Goal: Check status: Check status

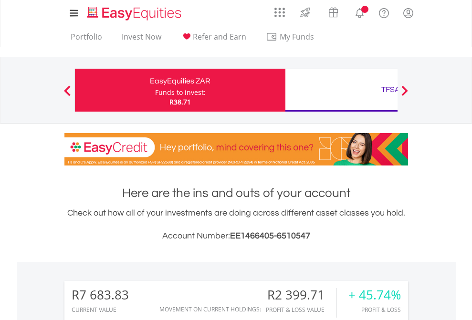
scroll to position [92, 150]
click at [155, 90] on div "Funds to invest:" at bounding box center [180, 93] width 51 height 10
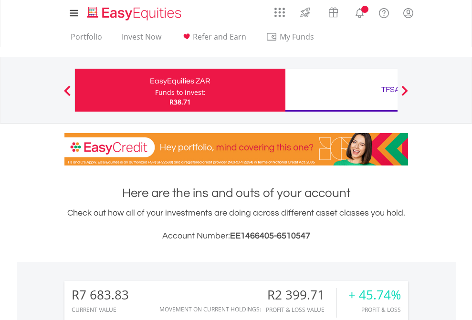
scroll to position [712, 0]
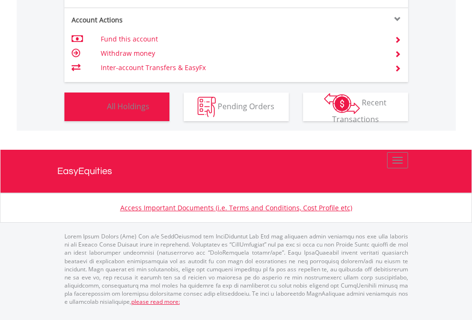
scroll to position [92, 150]
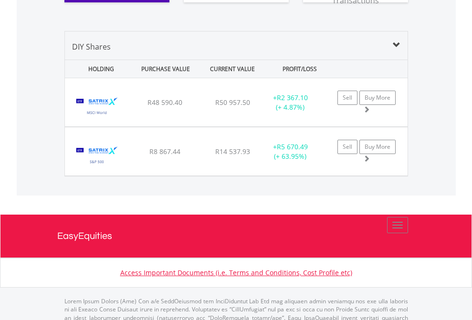
scroll to position [1099, 0]
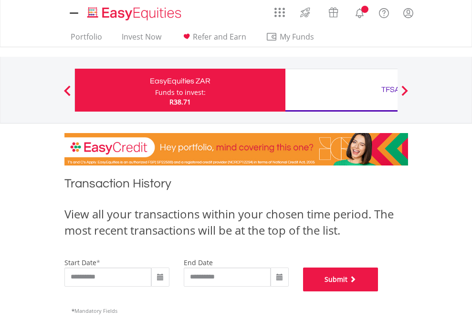
click at [378, 291] on button "Submit" at bounding box center [340, 280] width 75 height 24
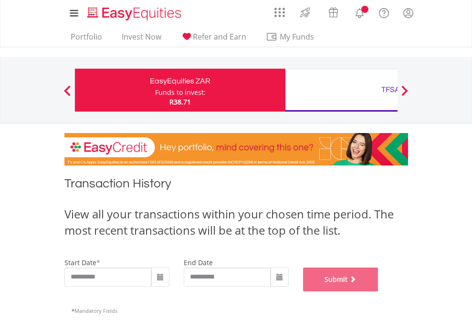
scroll to position [387, 0]
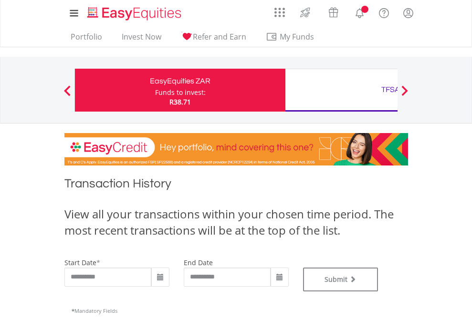
click at [341, 90] on div "TFSA" at bounding box center [390, 89] width 199 height 13
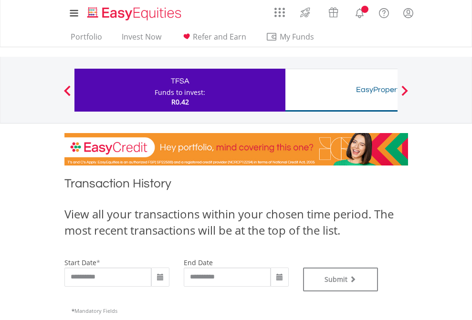
type input "**********"
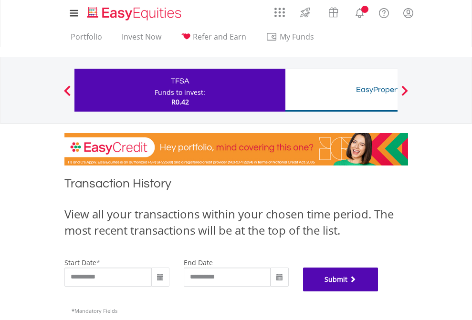
click at [378, 291] on button "Submit" at bounding box center [340, 280] width 75 height 24
